Goal: Transaction & Acquisition: Book appointment/travel/reservation

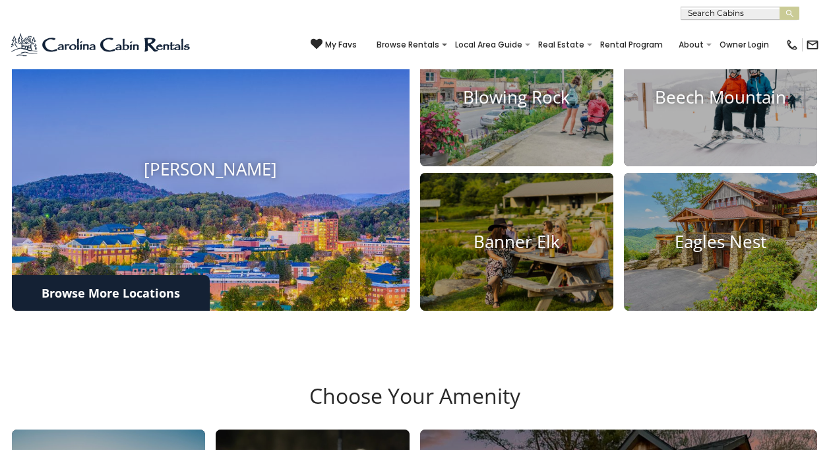
scroll to position [528, 0]
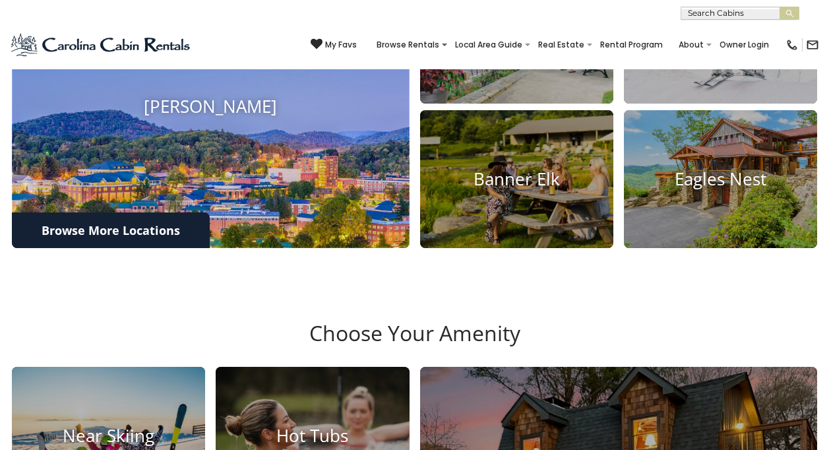
click at [274, 200] on img at bounding box center [210, 108] width 437 height 310
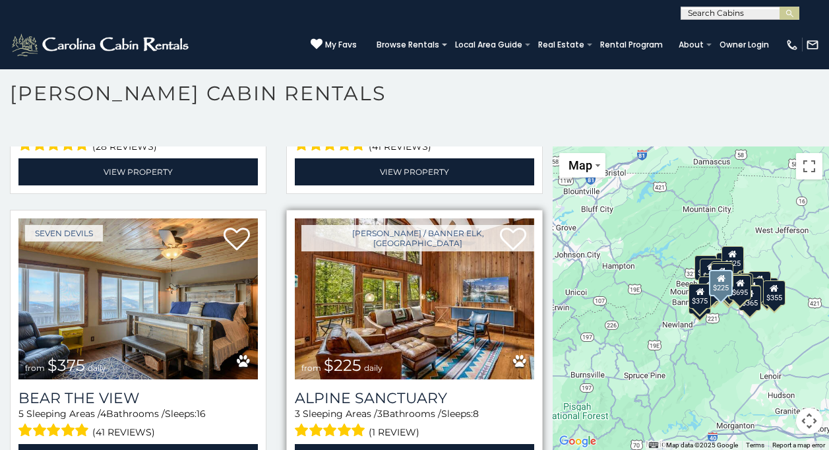
scroll to position [2837, 0]
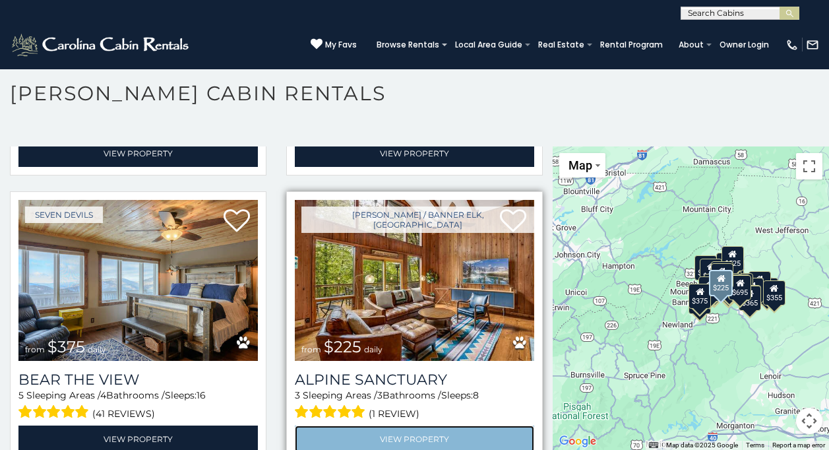
click at [443, 426] on link "View Property" at bounding box center [414, 439] width 239 height 27
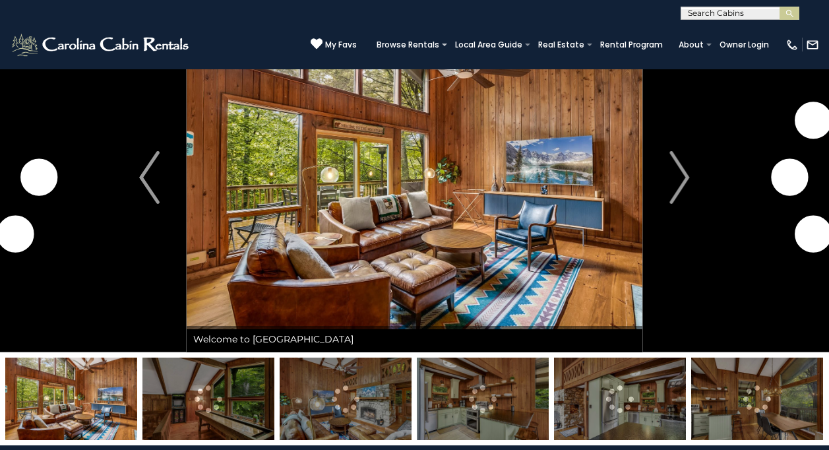
scroll to position [66, 0]
click at [464, 391] on img at bounding box center [483, 399] width 132 height 82
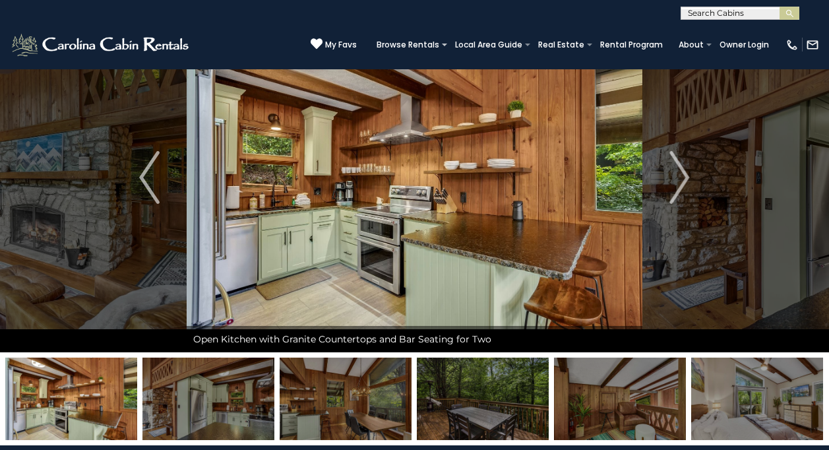
click at [228, 426] on img at bounding box center [208, 399] width 132 height 82
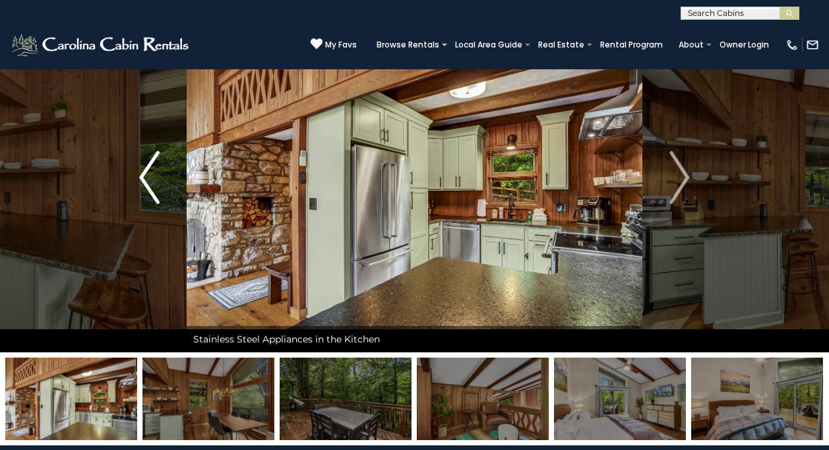
click at [146, 189] on img "Previous" at bounding box center [149, 177] width 20 height 53
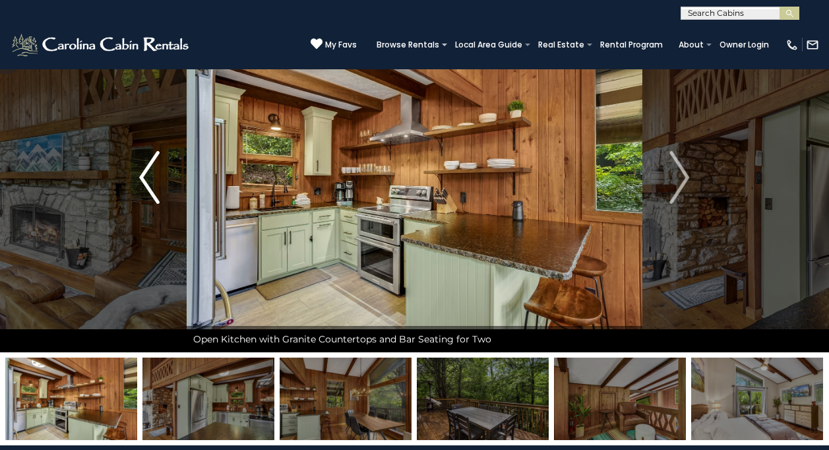
click at [146, 189] on img "Previous" at bounding box center [149, 177] width 20 height 53
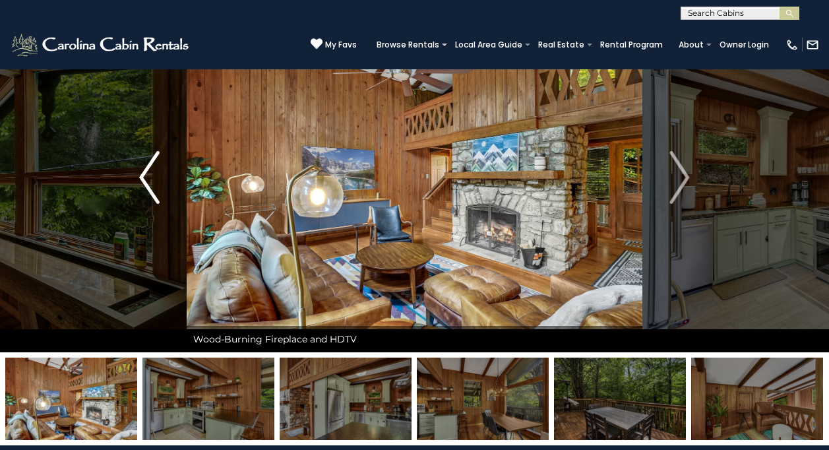
click at [146, 189] on img "Previous" at bounding box center [149, 177] width 20 height 53
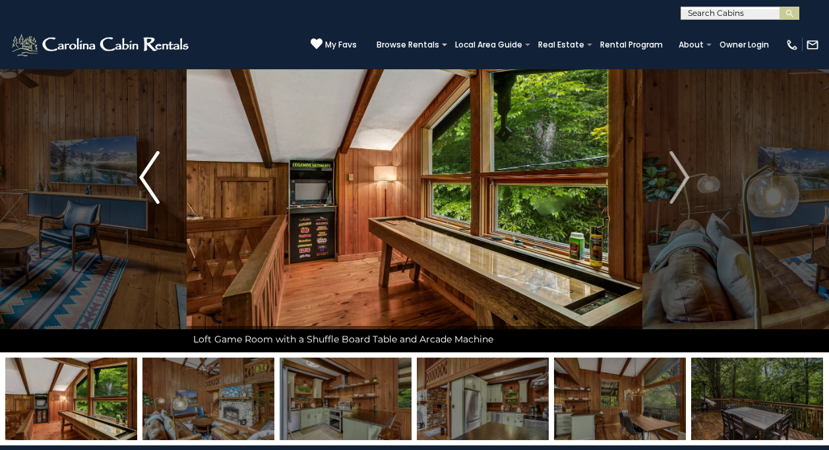
click at [146, 189] on img "Previous" at bounding box center [149, 177] width 20 height 53
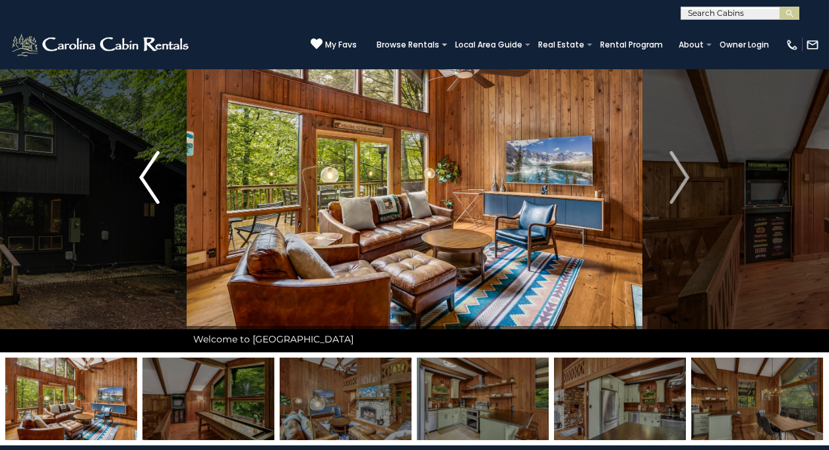
click at [146, 189] on img "Previous" at bounding box center [149, 177] width 20 height 53
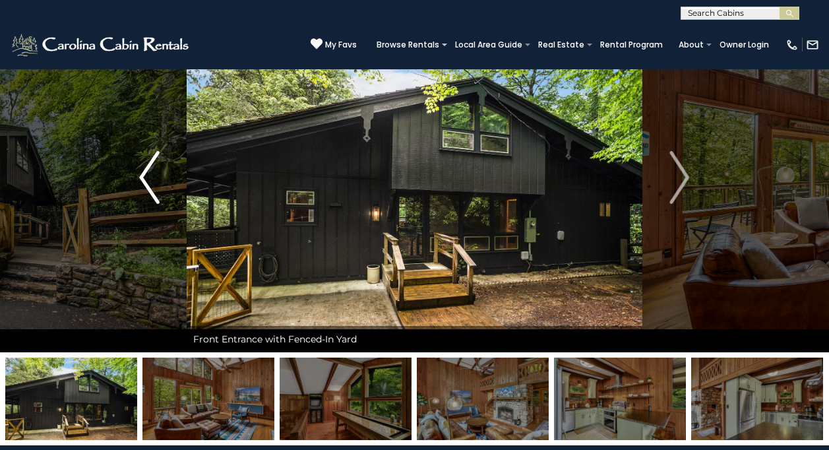
click at [146, 189] on img "Previous" at bounding box center [149, 177] width 20 height 53
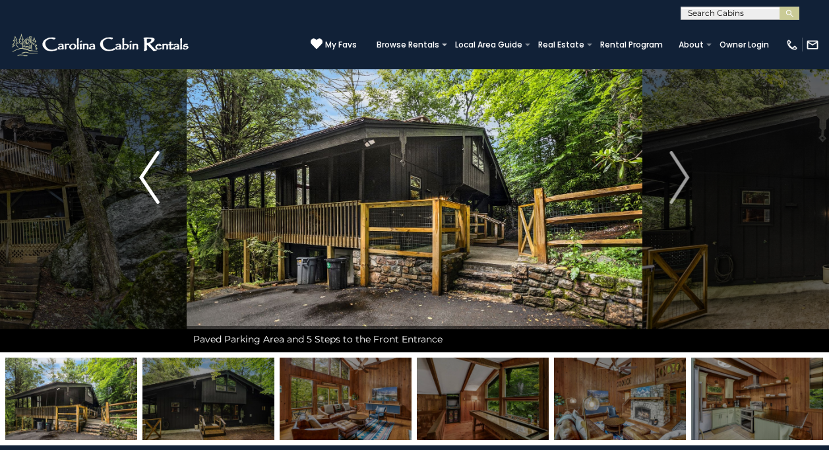
click at [146, 189] on img "Previous" at bounding box center [149, 177] width 20 height 53
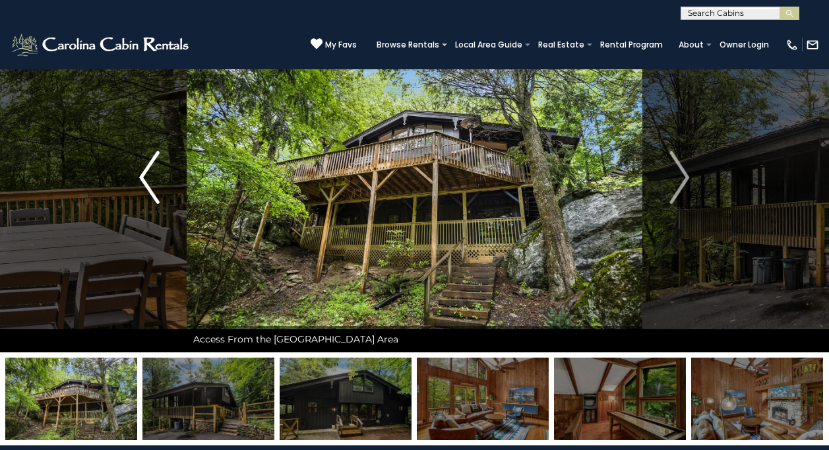
click at [146, 189] on img "Previous" at bounding box center [149, 177] width 20 height 53
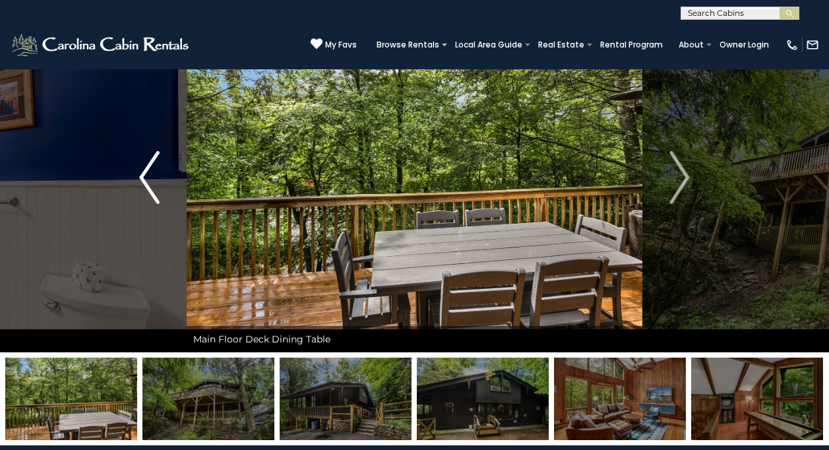
click at [147, 189] on img "Previous" at bounding box center [149, 177] width 20 height 53
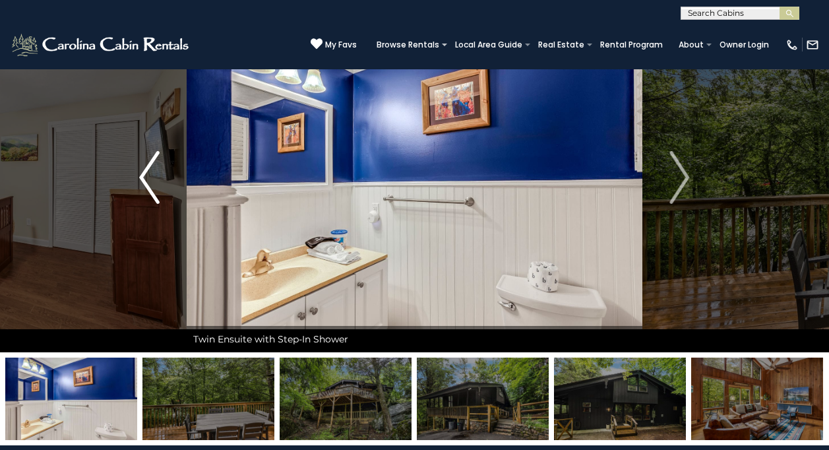
click at [147, 189] on img "Previous" at bounding box center [149, 177] width 20 height 53
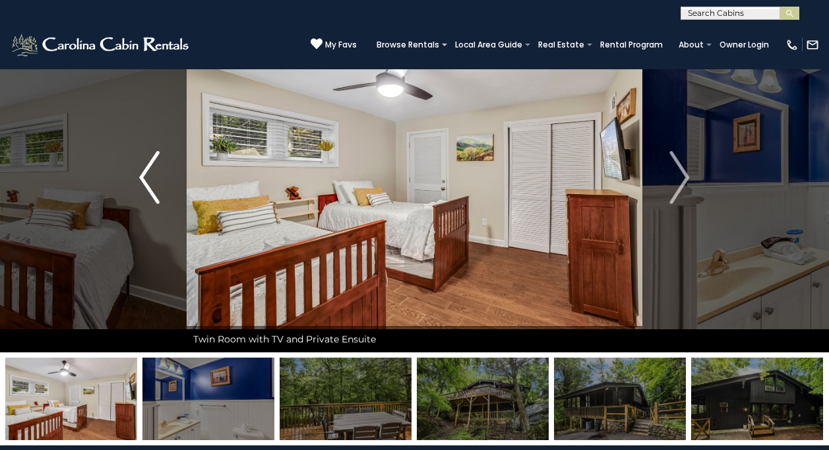
click at [147, 189] on img "Previous" at bounding box center [149, 177] width 20 height 53
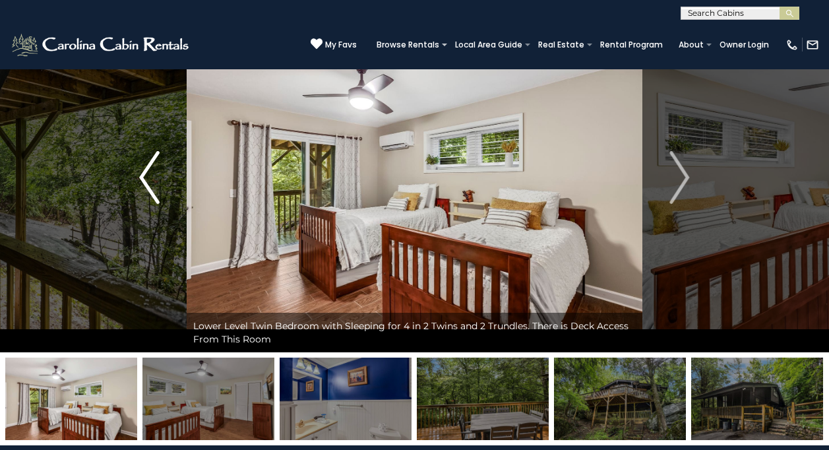
click at [147, 189] on img "Previous" at bounding box center [149, 177] width 20 height 53
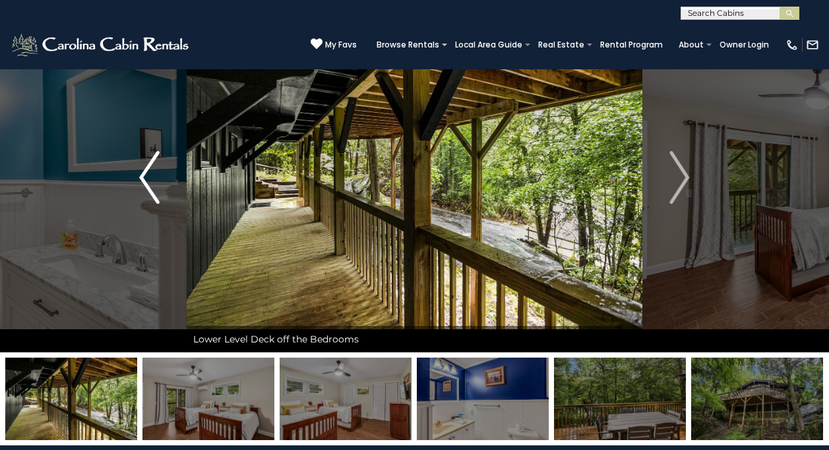
click at [147, 189] on img "Previous" at bounding box center [149, 177] width 20 height 53
